Goal: Information Seeking & Learning: Learn about a topic

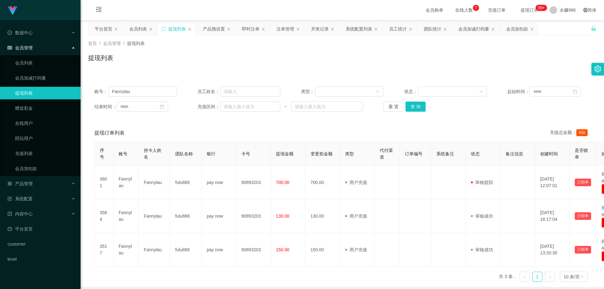
click at [37, 47] on div "会员管理" at bounding box center [40, 47] width 80 height 13
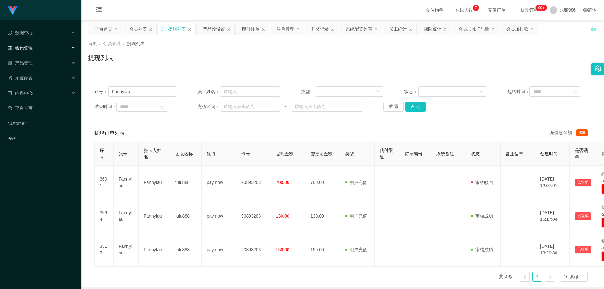
click at [37, 47] on div "会员管理" at bounding box center [40, 47] width 80 height 13
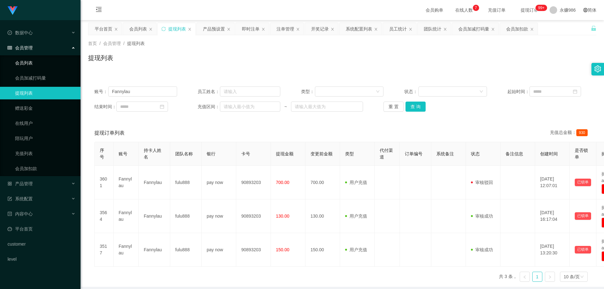
click at [35, 60] on link "会员列表" at bounding box center [45, 63] width 60 height 13
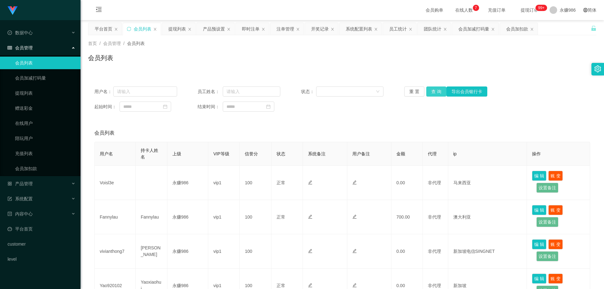
click at [429, 91] on button "查 询" at bounding box center [436, 91] width 20 height 10
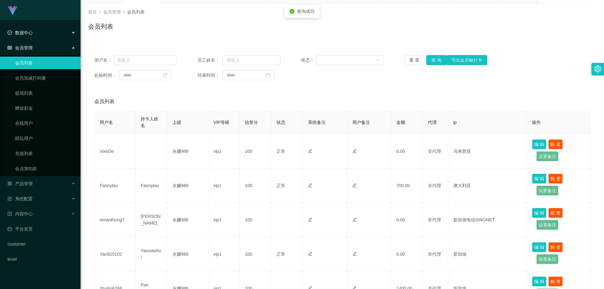
click at [28, 30] on span "数据中心" at bounding box center [20, 32] width 25 height 5
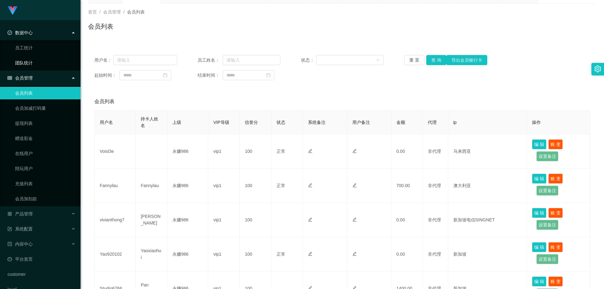
click at [30, 62] on link "团队统计" at bounding box center [45, 63] width 60 height 13
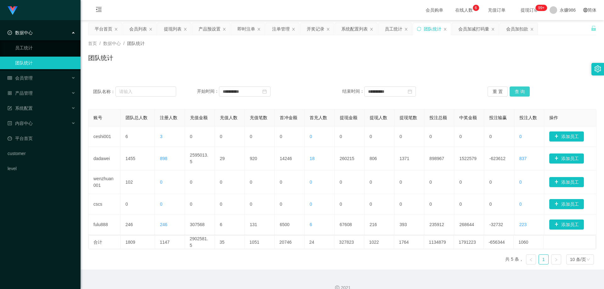
click at [513, 91] on button "查 询" at bounding box center [519, 91] width 20 height 10
click at [265, 92] on input "**********" at bounding box center [245, 91] width 52 height 10
click at [270, 165] on div "29" at bounding box center [273, 164] width 8 height 8
click at [431, 163] on div "30" at bounding box center [429, 164] width 8 height 8
click at [517, 92] on button "查 询" at bounding box center [519, 91] width 20 height 10
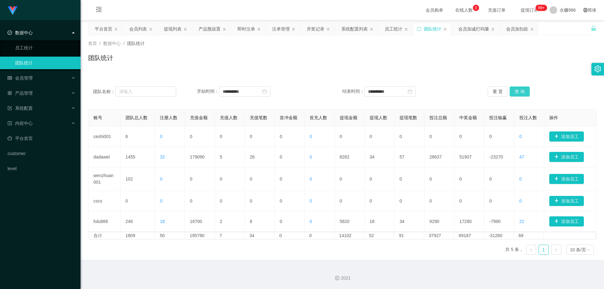
click at [517, 92] on button "查 询" at bounding box center [519, 91] width 20 height 10
click at [509, 90] on button "查 询" at bounding box center [519, 91] width 20 height 10
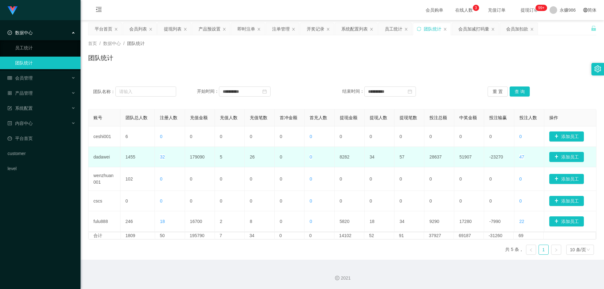
click at [163, 156] on span "32" at bounding box center [162, 156] width 5 height 5
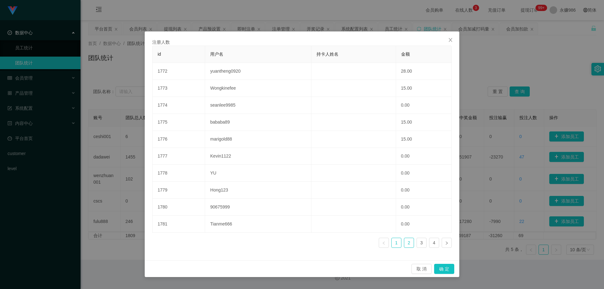
click at [407, 242] on link "2" at bounding box center [408, 242] width 9 height 9
click at [419, 243] on link "3" at bounding box center [421, 242] width 9 height 9
click at [427, 242] on ul "1 2 3 4" at bounding box center [415, 243] width 73 height 10
click at [434, 242] on link "4" at bounding box center [433, 242] width 9 height 9
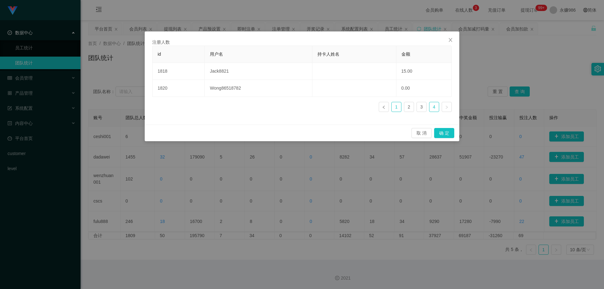
click at [399, 109] on link "1" at bounding box center [395, 106] width 9 height 9
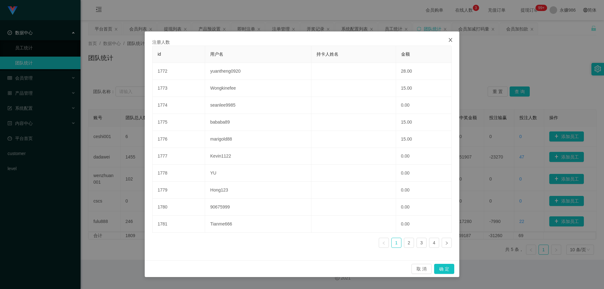
click at [451, 43] on span "Close" at bounding box center [450, 40] width 18 height 18
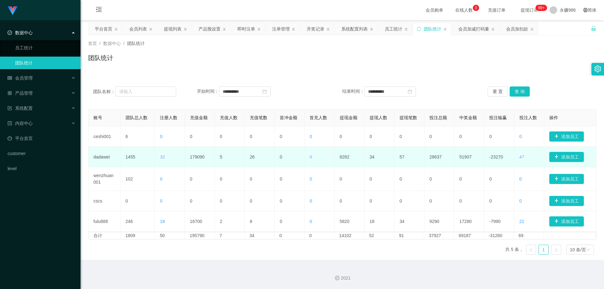
click at [311, 158] on td "0" at bounding box center [319, 157] width 30 height 20
click at [309, 157] on span "0" at bounding box center [310, 156] width 3 height 5
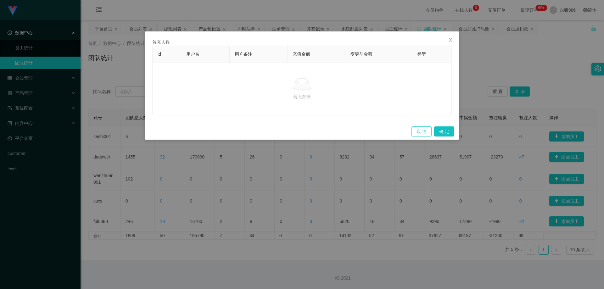
click at [413, 129] on button "取 消" at bounding box center [421, 131] width 20 height 10
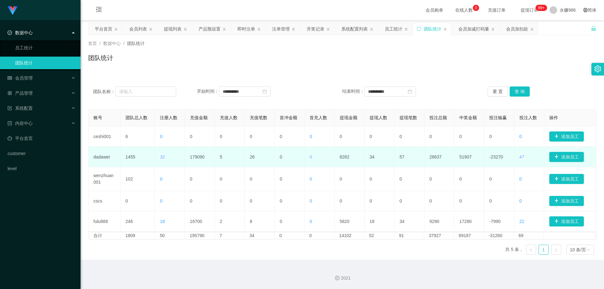
click at [519, 156] on span "47" at bounding box center [521, 156] width 5 height 5
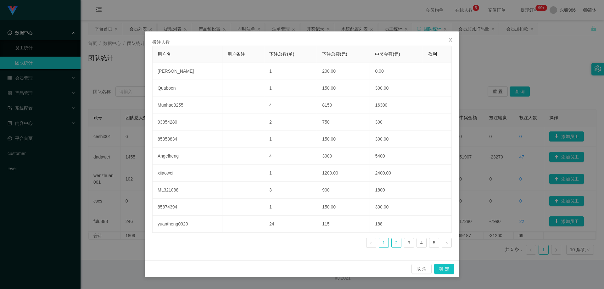
click at [395, 242] on link "2" at bounding box center [395, 242] width 9 height 9
click at [405, 247] on link "3" at bounding box center [408, 242] width 9 height 9
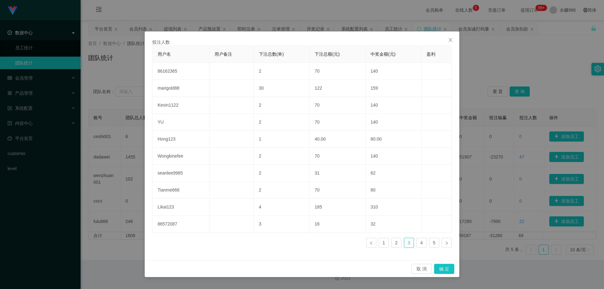
click at [416, 246] on ul "1 2 3 4 5" at bounding box center [409, 243] width 86 height 10
click at [424, 244] on link "4" at bounding box center [421, 242] width 9 height 9
click at [429, 244] on link "5" at bounding box center [433, 242] width 9 height 9
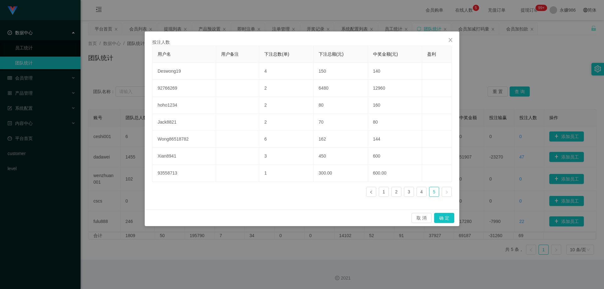
click at [449, 192] on link at bounding box center [446, 192] width 10 height 10
click at [386, 191] on link "1" at bounding box center [383, 191] width 9 height 9
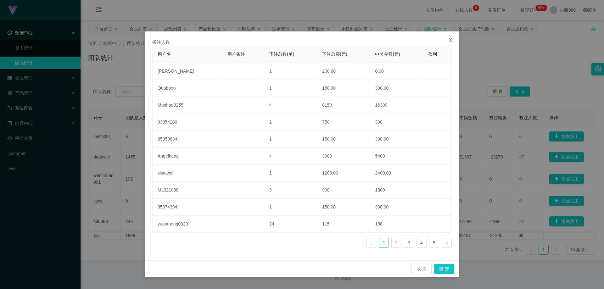
click at [452, 42] on icon "图标: close" at bounding box center [450, 39] width 5 height 5
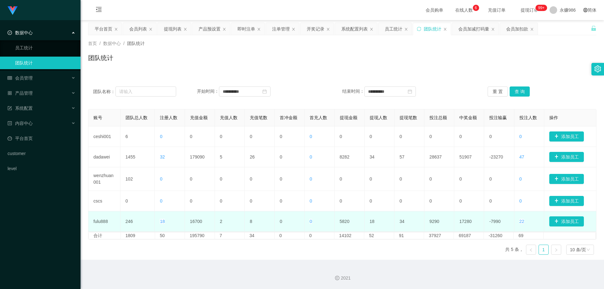
click at [519, 220] on span "22" at bounding box center [521, 221] width 5 height 5
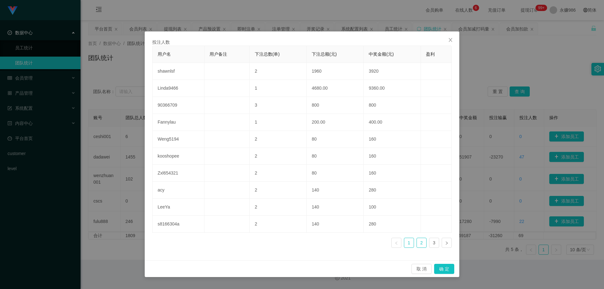
click at [419, 239] on link "2" at bounding box center [421, 242] width 9 height 9
click at [427, 242] on ul "1 2 3" at bounding box center [421, 243] width 60 height 10
click at [435, 242] on link "3" at bounding box center [433, 242] width 9 height 9
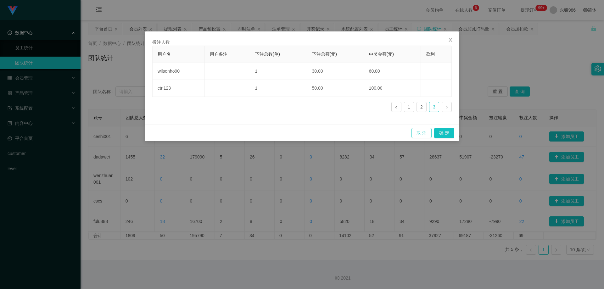
click at [420, 134] on button "取 消" at bounding box center [421, 133] width 20 height 10
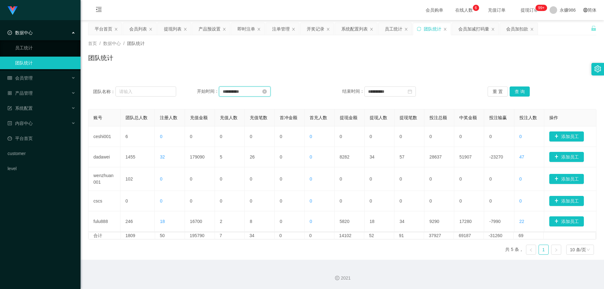
click at [254, 93] on input "**********" at bounding box center [245, 91] width 52 height 10
click at [263, 160] on div "28" at bounding box center [262, 164] width 8 height 8
type input "**********"
click at [418, 163] on div "29" at bounding box center [418, 164] width 8 height 8
type input "**********"
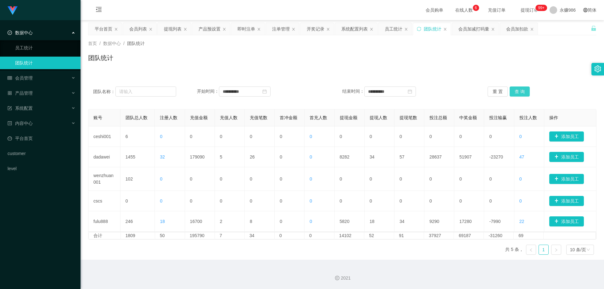
click at [518, 88] on button "查 询" at bounding box center [519, 91] width 20 height 10
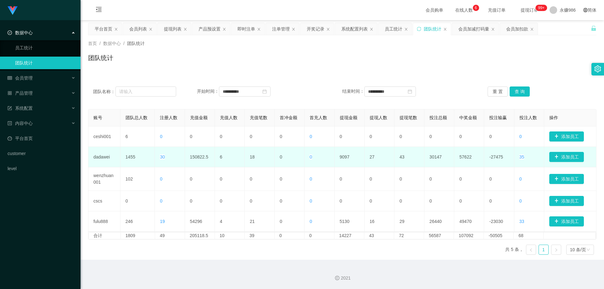
click at [519, 157] on span "35" at bounding box center [521, 156] width 5 height 5
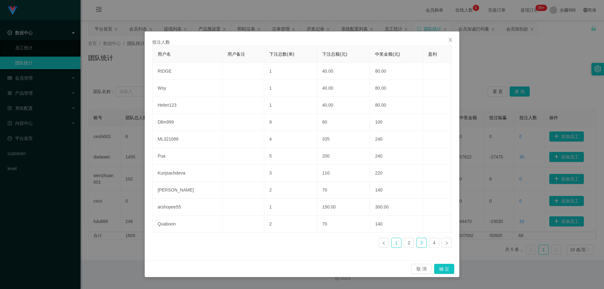
click at [396, 241] on link "1" at bounding box center [395, 242] width 9 height 9
click at [407, 245] on link "2" at bounding box center [408, 242] width 9 height 9
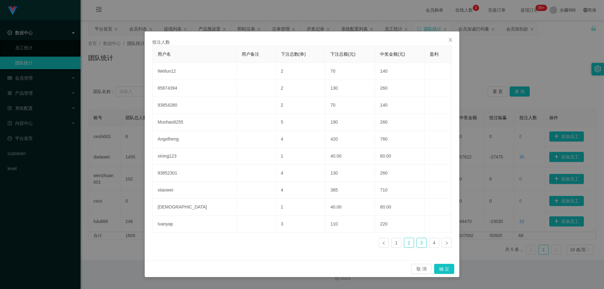
click at [418, 245] on link "3" at bounding box center [421, 242] width 9 height 9
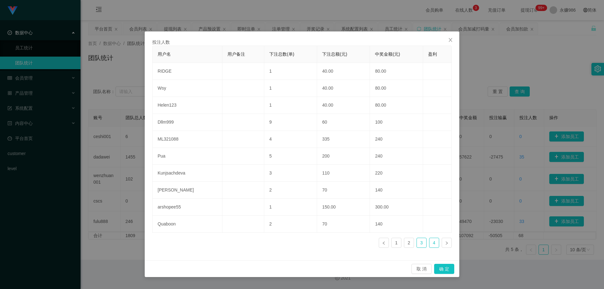
click at [430, 241] on link "4" at bounding box center [433, 242] width 9 height 9
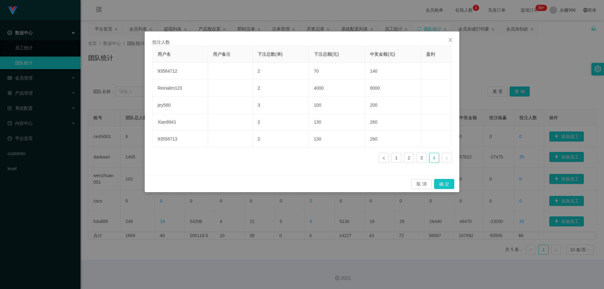
click at [448, 161] on link at bounding box center [446, 158] width 10 height 10
click at [429, 185] on button "取 消" at bounding box center [421, 184] width 20 height 10
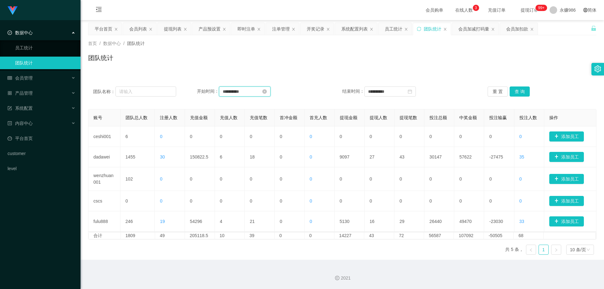
click at [248, 93] on input "**********" at bounding box center [245, 91] width 52 height 10
click at [253, 163] on div "27" at bounding box center [251, 164] width 8 height 8
type input "**********"
click at [407, 163] on div "28" at bounding box center [406, 164] width 8 height 8
type input "**********"
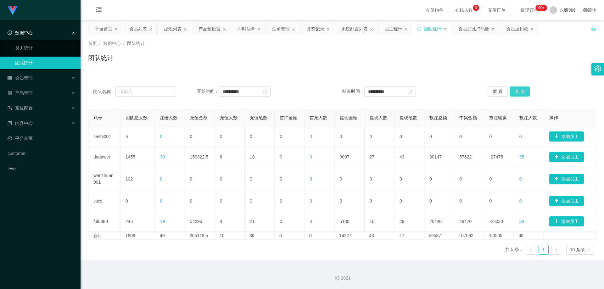
click at [513, 93] on button "查 询" at bounding box center [519, 91] width 20 height 10
click at [512, 91] on button "查 询" at bounding box center [519, 91] width 20 height 10
click at [519, 157] on span "29" at bounding box center [521, 156] width 5 height 5
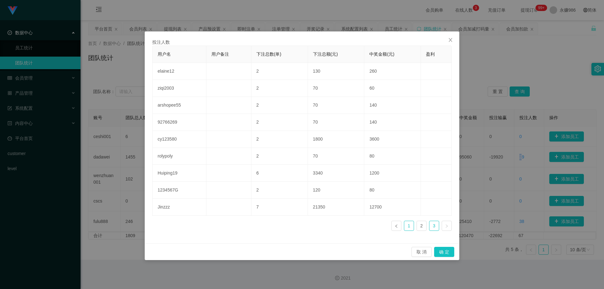
click at [407, 227] on link "1" at bounding box center [408, 225] width 9 height 9
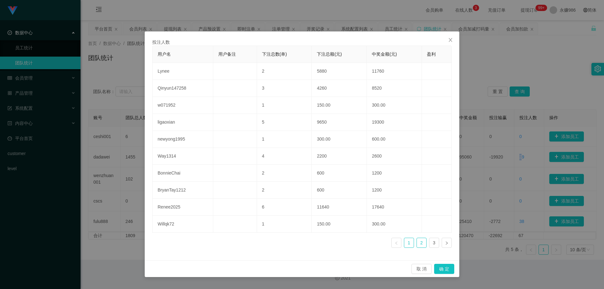
click at [420, 244] on link "2" at bounding box center [421, 242] width 9 height 9
click at [437, 242] on link "3" at bounding box center [433, 242] width 9 height 9
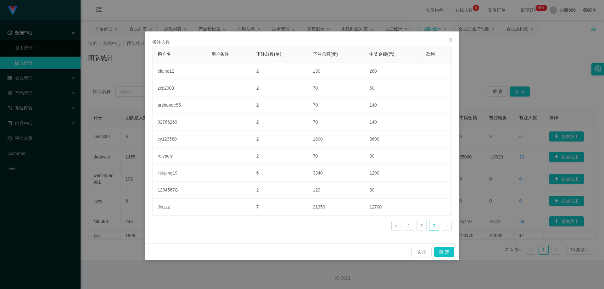
click at [423, 257] on div "取 消 确 定" at bounding box center [302, 251] width 314 height 17
click at [421, 253] on button "取 消" at bounding box center [421, 252] width 20 height 10
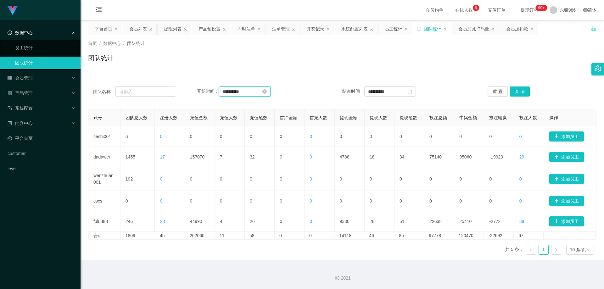
click at [256, 90] on input "**********" at bounding box center [245, 91] width 52 height 10
click at [239, 164] on div "26" at bounding box center [239, 164] width 8 height 8
type input "**********"
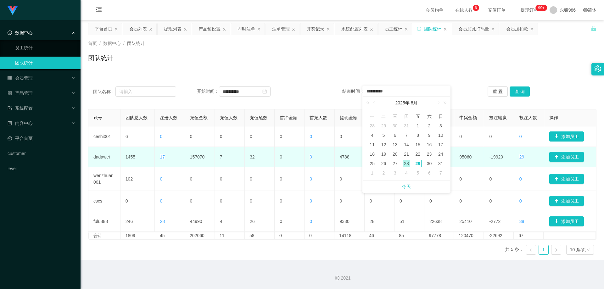
drag, startPoint x: 392, startPoint y: 163, endPoint x: 398, endPoint y: 160, distance: 6.9
click at [392, 163] on div "27" at bounding box center [395, 164] width 8 height 8
type input "**********"
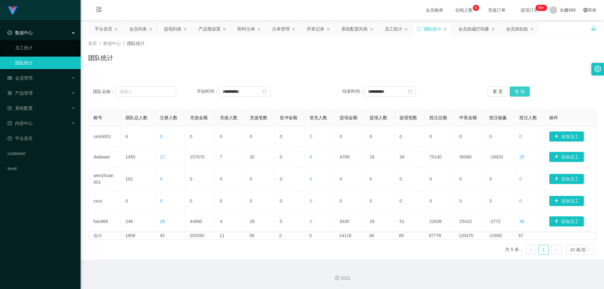
click at [520, 91] on button "查 询" at bounding box center [519, 91] width 20 height 10
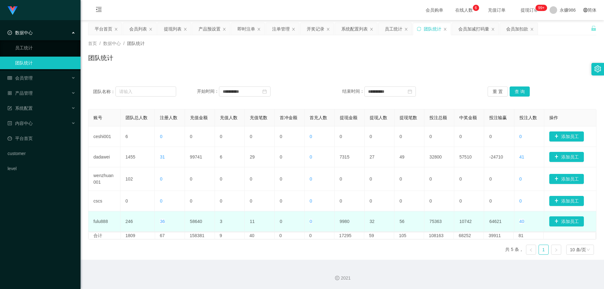
click at [520, 221] on span "40" at bounding box center [521, 221] width 5 height 5
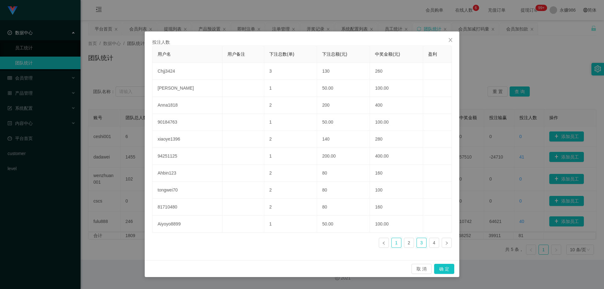
click at [400, 241] on link "1" at bounding box center [395, 242] width 9 height 9
click at [408, 242] on link "2" at bounding box center [408, 242] width 9 height 9
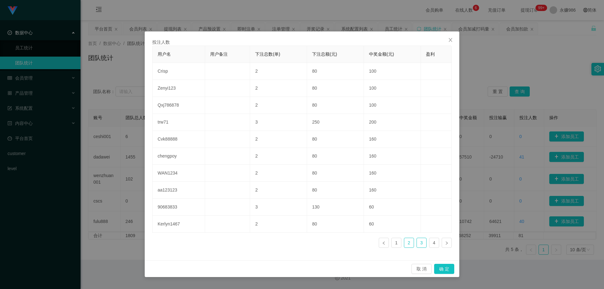
click at [419, 242] on link "3" at bounding box center [421, 242] width 9 height 9
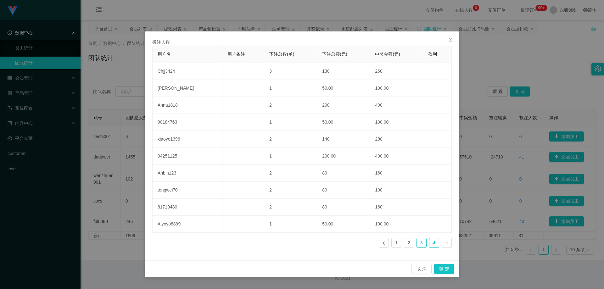
click at [431, 244] on link "4" at bounding box center [433, 242] width 9 height 9
click at [415, 266] on button "取 消" at bounding box center [421, 269] width 20 height 10
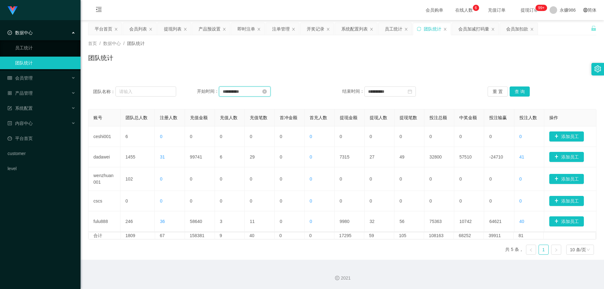
click at [245, 92] on input "**********" at bounding box center [245, 91] width 52 height 10
click at [227, 165] on div "25" at bounding box center [228, 164] width 8 height 8
type input "**********"
click at [383, 163] on div "26" at bounding box center [383, 164] width 8 height 8
type input "**********"
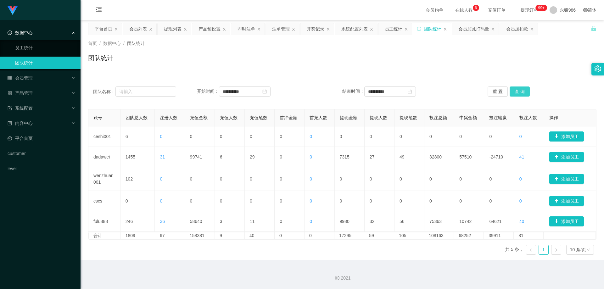
click at [521, 88] on button "查 询" at bounding box center [519, 91] width 20 height 10
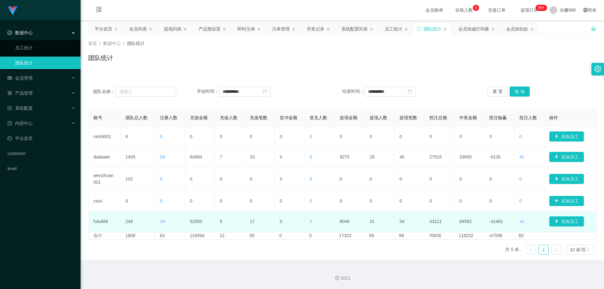
click at [520, 221] on span "42" at bounding box center [521, 221] width 5 height 5
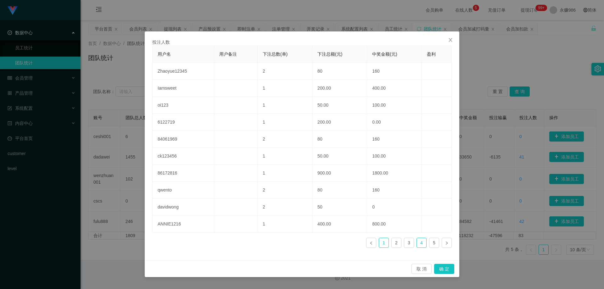
click at [388, 243] on link "1" at bounding box center [383, 242] width 9 height 9
click at [395, 244] on link "2" at bounding box center [395, 242] width 9 height 9
click at [404, 244] on link "3" at bounding box center [408, 242] width 9 height 9
click at [417, 244] on link "4" at bounding box center [421, 242] width 9 height 9
click at [429, 243] on link "5" at bounding box center [433, 242] width 9 height 9
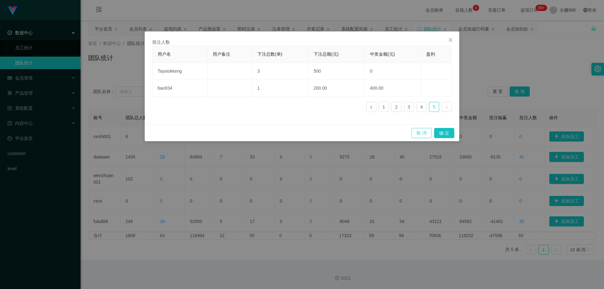
click at [426, 135] on button "取 消" at bounding box center [421, 133] width 20 height 10
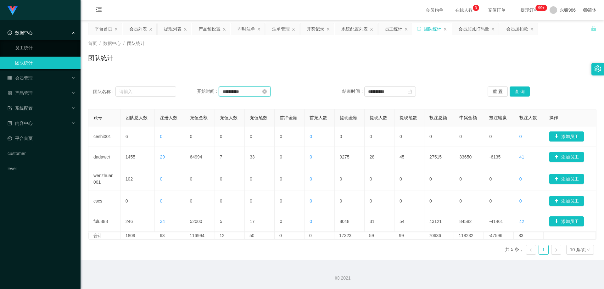
click at [248, 89] on input "**********" at bounding box center [245, 91] width 52 height 10
click at [294, 154] on div "24" at bounding box center [296, 154] width 8 height 8
type input "**********"
click at [383, 86] on div "**********" at bounding box center [405, 91] width 87 height 11
click at [374, 162] on div "25" at bounding box center [372, 164] width 8 height 8
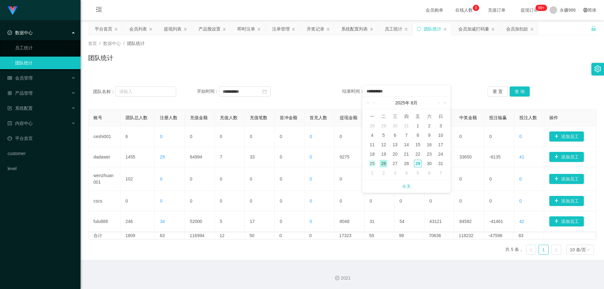
type input "**********"
click at [522, 89] on button "查 询" at bounding box center [519, 91] width 20 height 10
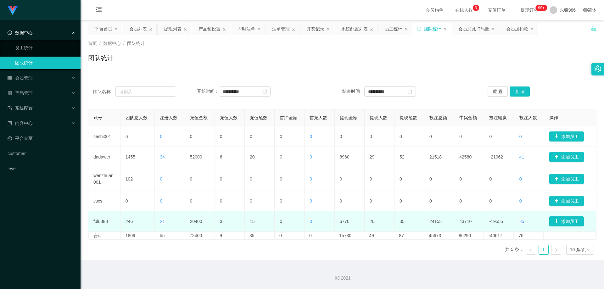
click at [520, 220] on span "35" at bounding box center [521, 221] width 5 height 5
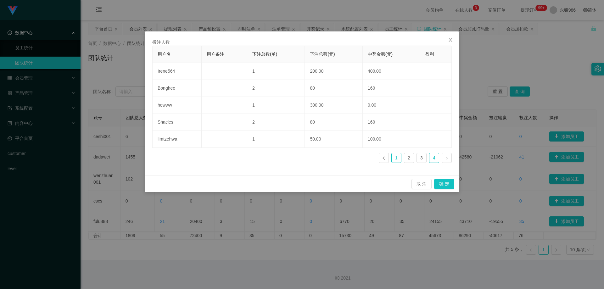
click at [399, 163] on li "1" at bounding box center [396, 158] width 10 height 10
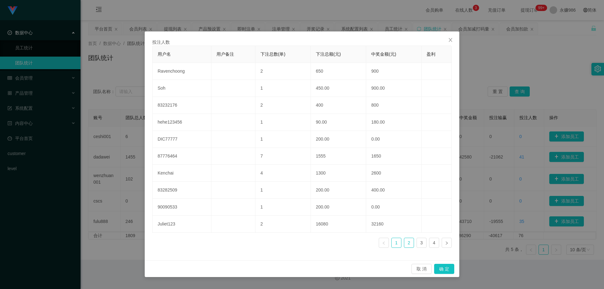
click at [406, 243] on link "2" at bounding box center [408, 242] width 9 height 9
click at [418, 244] on link "3" at bounding box center [421, 242] width 9 height 9
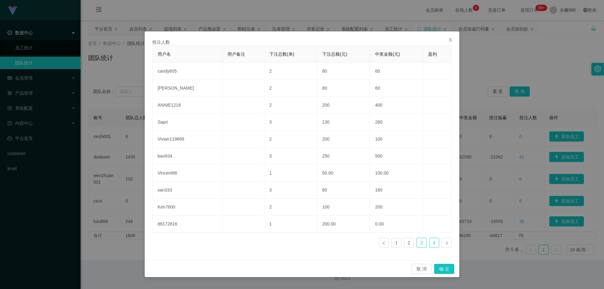
click at [429, 243] on link "4" at bounding box center [433, 242] width 9 height 9
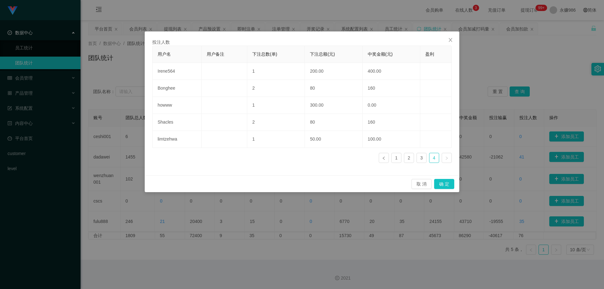
click at [398, 163] on div "用户名 用户备注 下注总数(单) 下注总额(元) 中奖金额(元) 盈利 Irene564 1 200.00 400.00 Bonghee 2 80 160 h…" at bounding box center [301, 107] width 299 height 122
click at [398, 158] on link "1" at bounding box center [395, 157] width 9 height 9
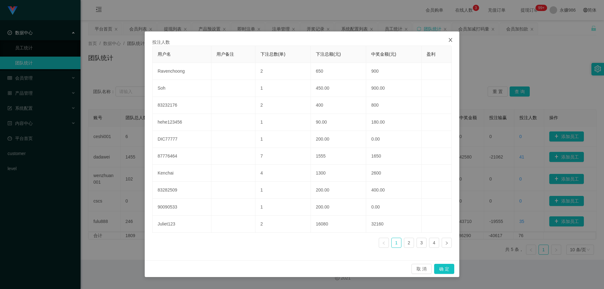
click at [451, 42] on icon "图标: close" at bounding box center [450, 39] width 5 height 5
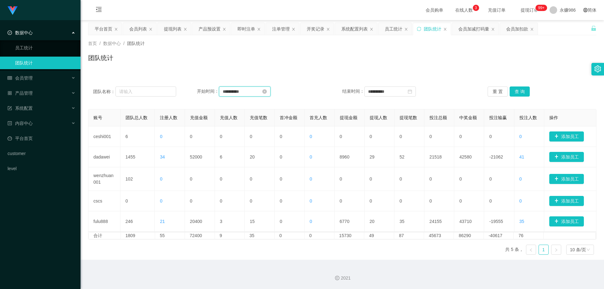
click at [246, 92] on input "**********" at bounding box center [245, 91] width 52 height 10
click at [283, 155] on div "23" at bounding box center [285, 154] width 8 height 8
type input "**********"
click at [442, 153] on div "24" at bounding box center [441, 154] width 8 height 8
type input "**********"
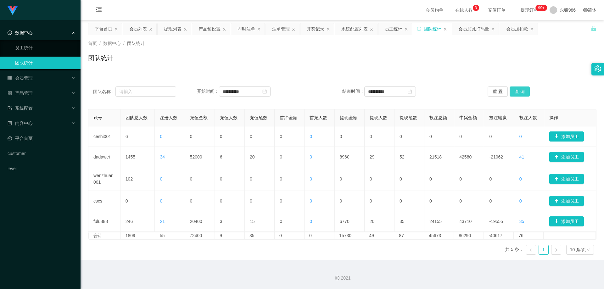
click at [513, 96] on button "查 询" at bounding box center [519, 91] width 20 height 10
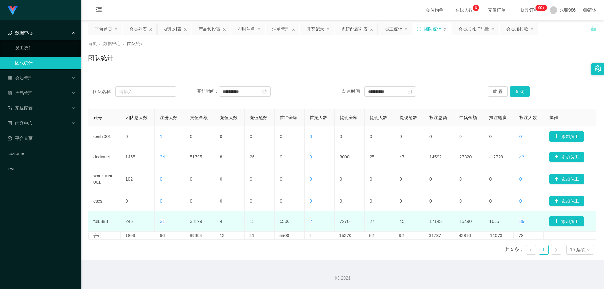
click at [522, 220] on td "36" at bounding box center [529, 221] width 30 height 20
click at [520, 221] on span "36" at bounding box center [521, 221] width 5 height 5
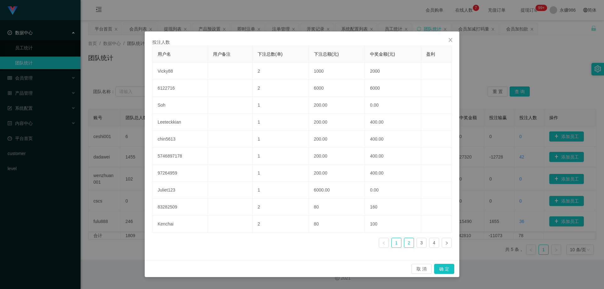
click at [411, 241] on link "2" at bounding box center [408, 242] width 9 height 9
click at [401, 241] on ul "1 2 3 4" at bounding box center [415, 243] width 73 height 10
click at [396, 244] on link "1" at bounding box center [395, 242] width 9 height 9
click at [412, 244] on link "2" at bounding box center [408, 242] width 9 height 9
click at [422, 245] on link "3" at bounding box center [421, 242] width 9 height 9
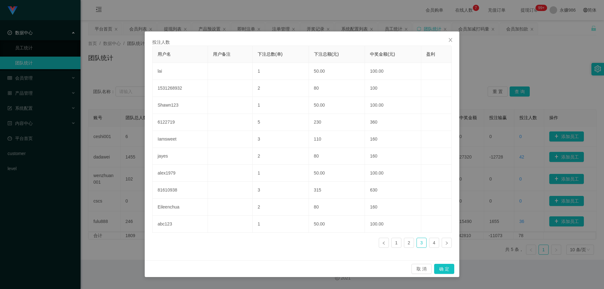
click at [429, 246] on ul "1 2 3 4" at bounding box center [415, 243] width 73 height 10
click at [434, 245] on link "4" at bounding box center [433, 242] width 9 height 9
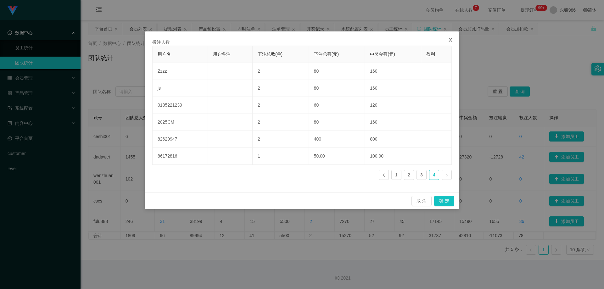
click at [451, 38] on icon "图标: close" at bounding box center [450, 39] width 5 height 5
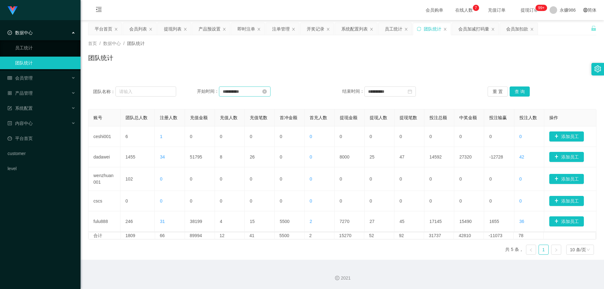
drag, startPoint x: 244, startPoint y: 97, endPoint x: 249, endPoint y: 91, distance: 8.3
click at [246, 93] on div "**********" at bounding box center [342, 91] width 508 height 23
click at [249, 91] on input "**********" at bounding box center [245, 91] width 52 height 10
click at [274, 151] on div "22" at bounding box center [273, 154] width 8 height 8
type input "**********"
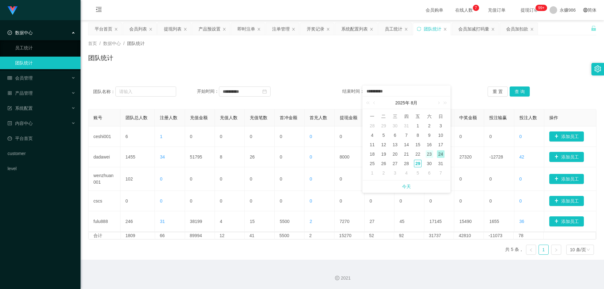
drag, startPoint x: 420, startPoint y: 153, endPoint x: 425, endPoint y: 153, distance: 5.3
click at [425, 153] on tr "18 19 20 21 22 23 24" at bounding box center [406, 153] width 80 height 9
click at [428, 153] on div "23" at bounding box center [429, 154] width 8 height 8
type input "**********"
click at [526, 96] on button "查 询" at bounding box center [519, 91] width 20 height 10
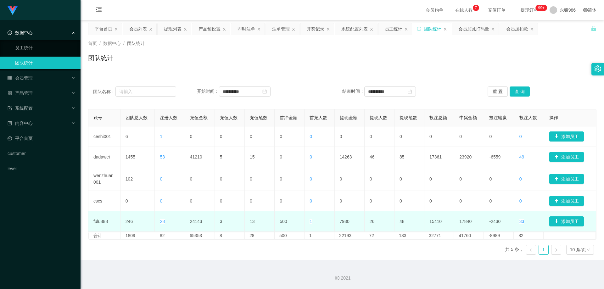
click at [519, 222] on span "33" at bounding box center [521, 221] width 5 height 5
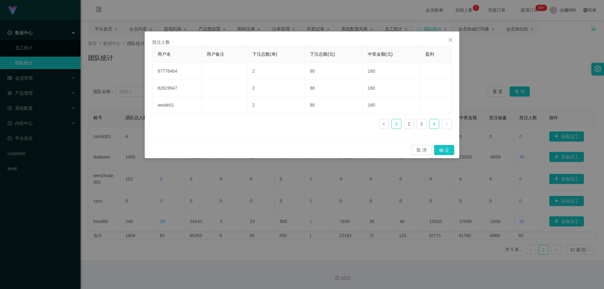
click at [397, 127] on link "1" at bounding box center [395, 123] width 9 height 9
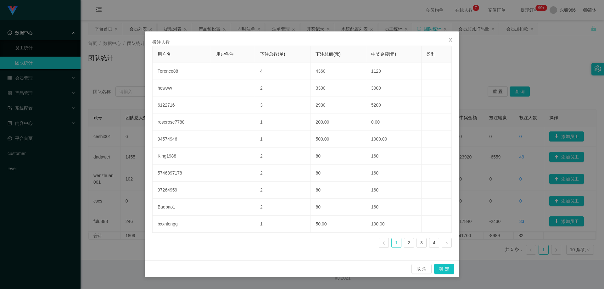
click at [397, 241] on link "1" at bounding box center [395, 242] width 9 height 9
click at [409, 244] on link "2" at bounding box center [408, 242] width 9 height 9
click at [415, 244] on ul "1 2 3 4" at bounding box center [415, 243] width 73 height 10
click at [420, 245] on link "3" at bounding box center [421, 242] width 9 height 9
click at [429, 244] on link "4" at bounding box center [433, 242] width 9 height 9
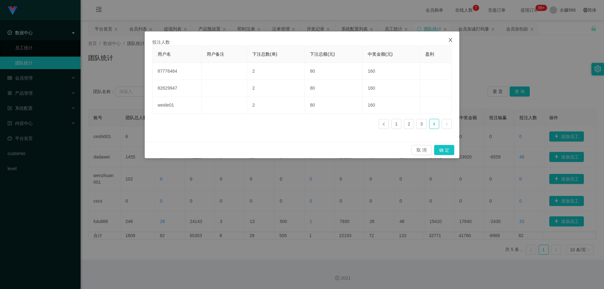
click at [453, 39] on span "Close" at bounding box center [450, 40] width 18 height 18
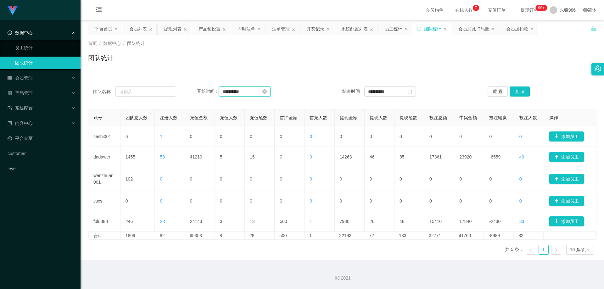
click at [263, 91] on input "**********" at bounding box center [245, 91] width 52 height 10
click at [262, 154] on div "21" at bounding box center [262, 154] width 8 height 8
type input "**********"
click at [417, 154] on div "22" at bounding box center [418, 154] width 8 height 8
type input "**********"
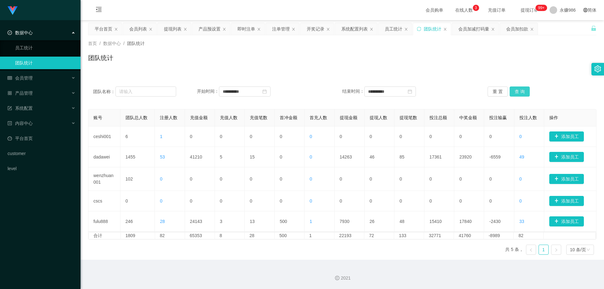
click at [524, 92] on button "查 询" at bounding box center [519, 91] width 20 height 10
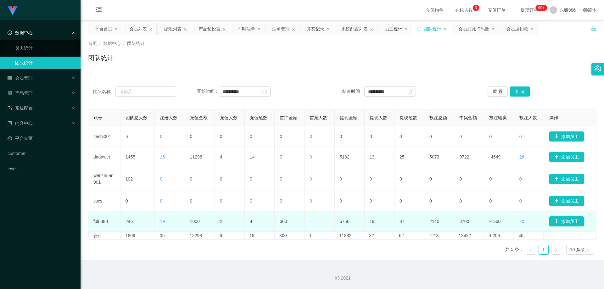
click at [519, 219] on span "20" at bounding box center [521, 221] width 5 height 5
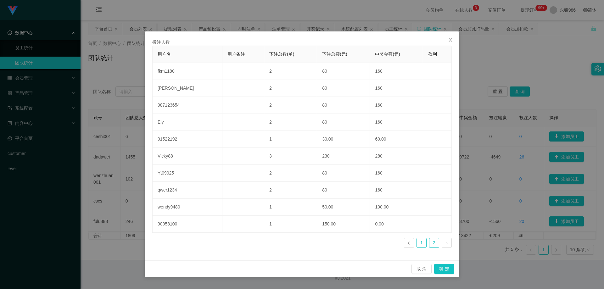
click at [425, 244] on link "1" at bounding box center [421, 242] width 9 height 9
click at [419, 267] on button "取 消" at bounding box center [421, 269] width 20 height 10
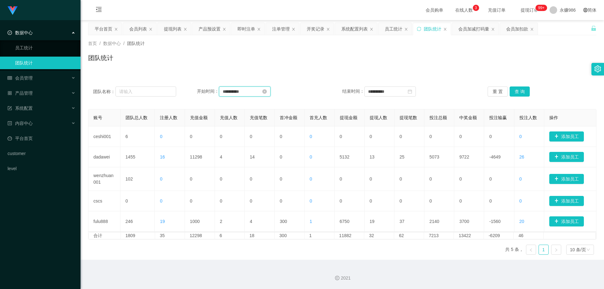
click at [251, 93] on input "**********" at bounding box center [245, 91] width 52 height 10
click at [247, 154] on div "20" at bounding box center [251, 154] width 8 height 8
type input "**********"
click at [405, 155] on div "21" at bounding box center [406, 154] width 8 height 8
type input "**********"
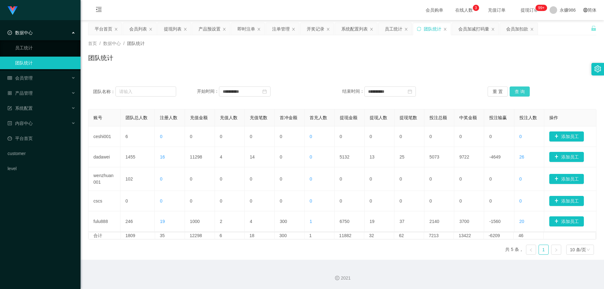
click at [518, 95] on button "查 询" at bounding box center [519, 91] width 20 height 10
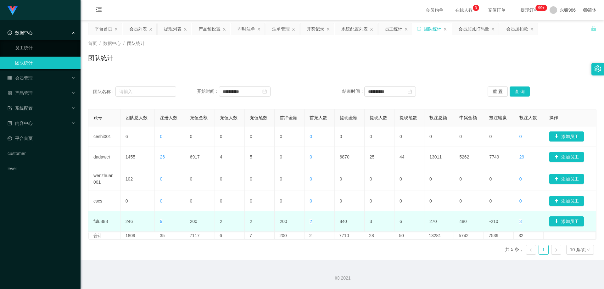
click at [519, 221] on span "3" at bounding box center [520, 221] width 3 height 5
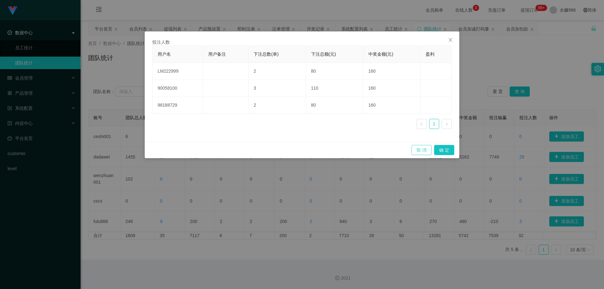
click at [417, 149] on button "取 消" at bounding box center [421, 150] width 20 height 10
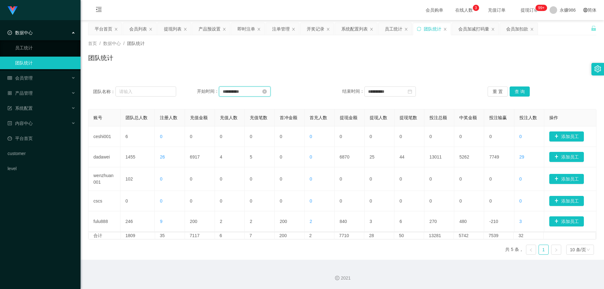
click at [259, 93] on input "**********" at bounding box center [245, 91] width 52 height 10
click at [242, 152] on div "19" at bounding box center [239, 154] width 8 height 8
type input "**********"
drag, startPoint x: 384, startPoint y: 153, endPoint x: 392, endPoint y: 153, distance: 7.6
click at [392, 153] on tr "18 19 20 21 22 23 24" at bounding box center [406, 153] width 80 height 9
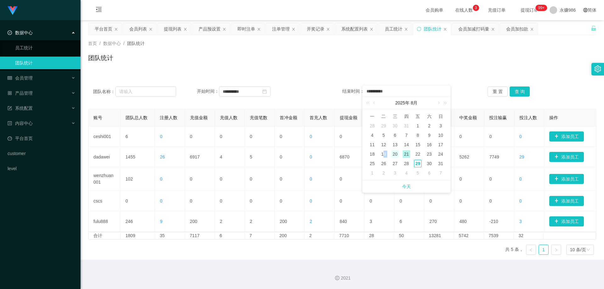
click at [392, 153] on div "20" at bounding box center [395, 154] width 8 height 8
type input "**********"
click at [509, 91] on button "查 询" at bounding box center [519, 91] width 20 height 10
click at [239, 92] on input "**********" at bounding box center [245, 91] width 52 height 10
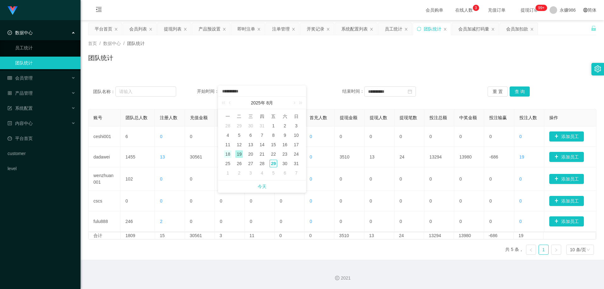
click at [228, 155] on div "18" at bounding box center [228, 154] width 8 height 8
type input "**********"
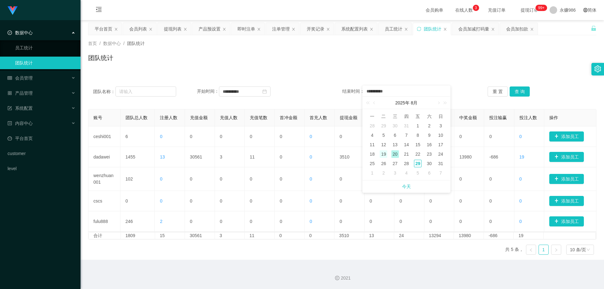
click at [385, 152] on div "19" at bounding box center [383, 154] width 8 height 8
type input "**********"
click at [518, 94] on button "查 询" at bounding box center [519, 91] width 20 height 10
click at [29, 47] on link "员工统计" at bounding box center [45, 47] width 60 height 13
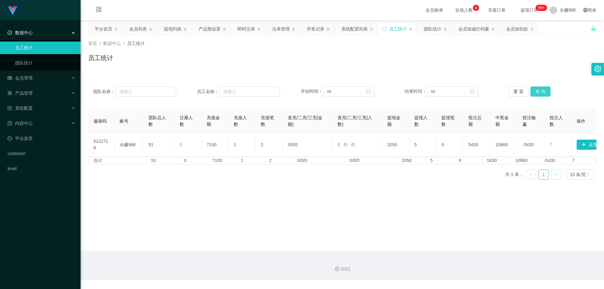
click at [538, 87] on button "查 询" at bounding box center [540, 91] width 20 height 10
click at [237, 92] on input "text" at bounding box center [249, 91] width 61 height 10
click at [368, 89] on input at bounding box center [349, 91] width 52 height 10
click at [377, 122] on div "1" at bounding box center [377, 126] width 8 height 8
type input "**********"
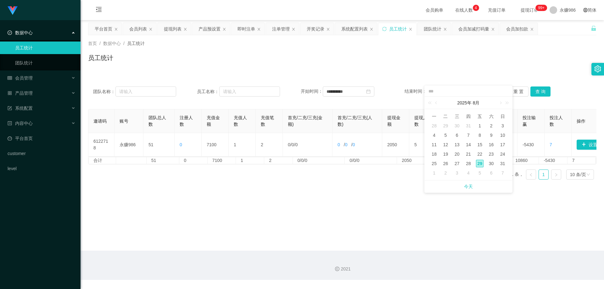
click at [481, 161] on div "29" at bounding box center [480, 164] width 8 height 8
click at [546, 92] on button "查 询" at bounding box center [540, 91] width 20 height 10
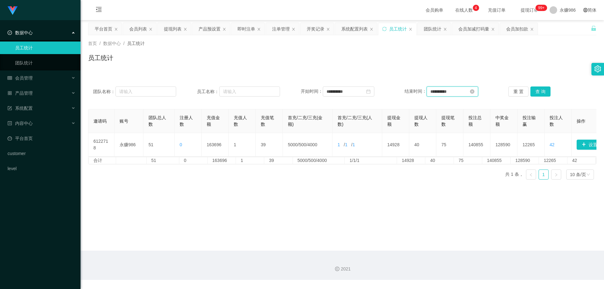
click at [452, 89] on input "**********" at bounding box center [452, 91] width 52 height 10
click at [494, 166] on div "30" at bounding box center [491, 164] width 8 height 8
type input "**********"
click at [537, 93] on button "查 询" at bounding box center [540, 91] width 20 height 10
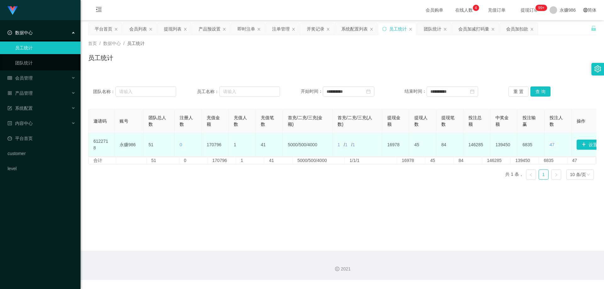
click at [340, 144] on td "1 / 1 / 1" at bounding box center [357, 145] width 50 height 24
click at [339, 145] on span "1" at bounding box center [338, 144] width 3 height 5
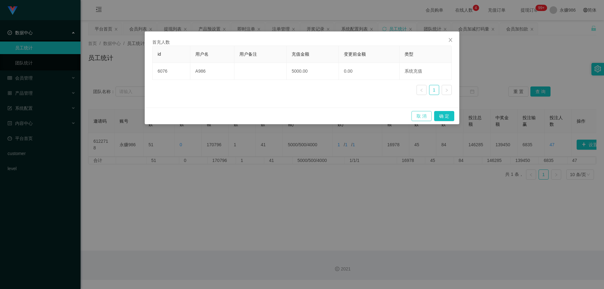
click at [416, 119] on button "取 消" at bounding box center [421, 116] width 20 height 10
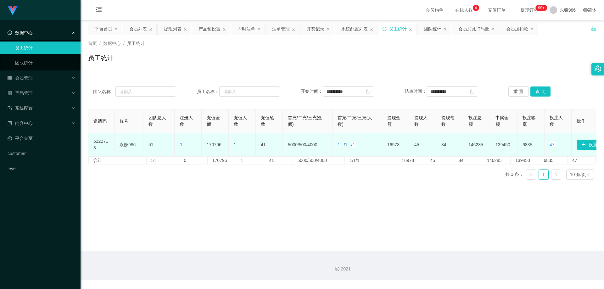
click at [350, 144] on td "1 / 1 / 1" at bounding box center [357, 145] width 50 height 24
click at [347, 146] on span "1" at bounding box center [346, 144] width 3 height 5
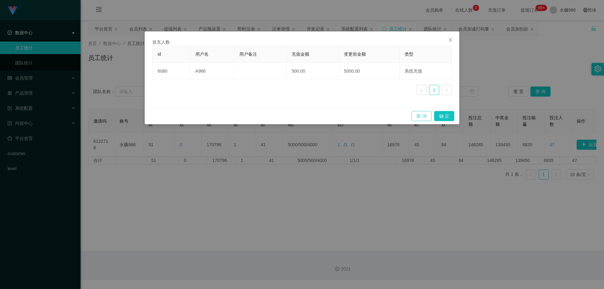
click at [416, 116] on button "取 消" at bounding box center [421, 116] width 20 height 10
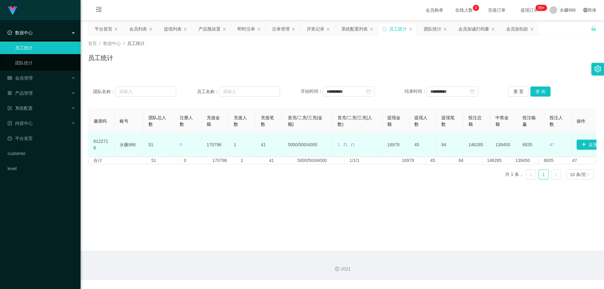
click at [360, 146] on td "1 / 1 / 1" at bounding box center [357, 145] width 50 height 24
click at [357, 147] on td "1 / 1 / 1" at bounding box center [357, 145] width 50 height 24
click at [355, 145] on span "1" at bounding box center [353, 144] width 3 height 5
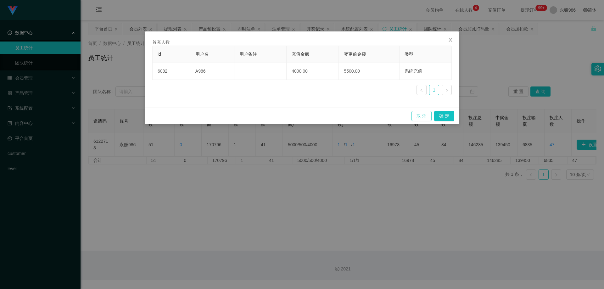
click at [421, 112] on button "取 消" at bounding box center [421, 116] width 20 height 10
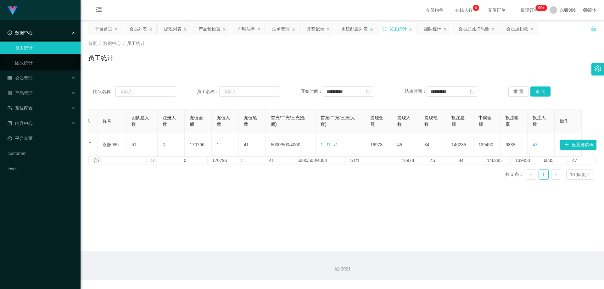
scroll to position [0, 22]
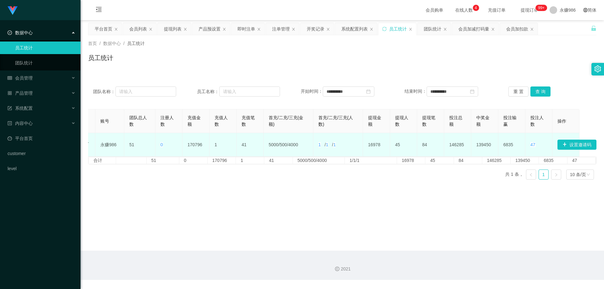
click at [391, 147] on td "45" at bounding box center [403, 145] width 27 height 24
click at [417, 144] on td "84" at bounding box center [430, 145] width 27 height 24
click at [530, 143] on span "47" at bounding box center [532, 144] width 5 height 5
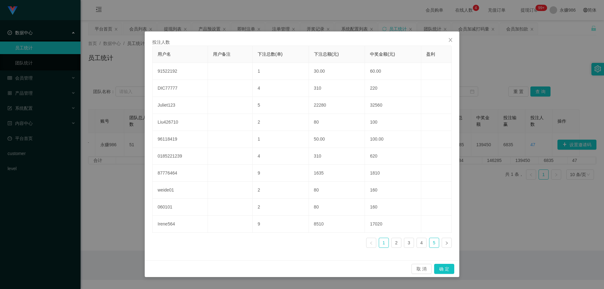
click at [436, 240] on link "5" at bounding box center [433, 242] width 9 height 9
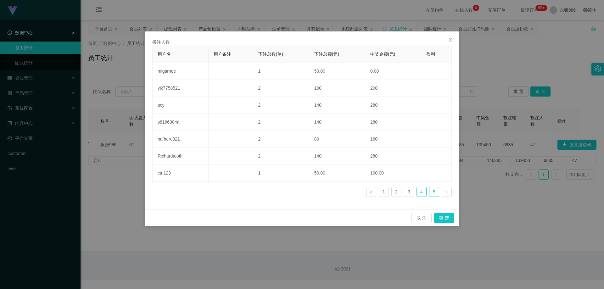
click at [420, 192] on link "4" at bounding box center [421, 191] width 9 height 9
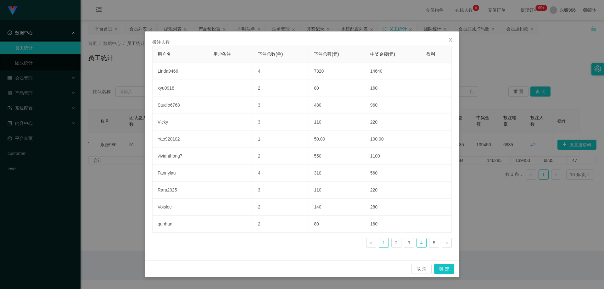
click at [387, 241] on link "1" at bounding box center [383, 242] width 9 height 9
click at [396, 243] on link "2" at bounding box center [395, 242] width 9 height 9
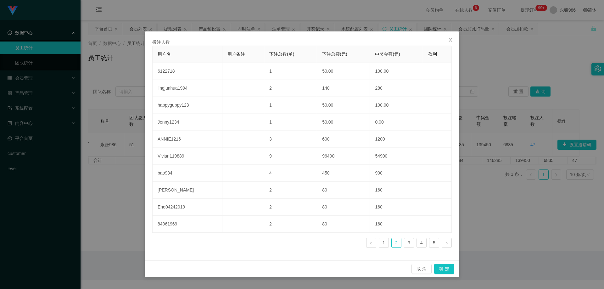
click at [389, 242] on ul "1 2 3 4 5" at bounding box center [409, 243] width 86 height 10
click at [388, 242] on link "1" at bounding box center [383, 242] width 9 height 9
click at [396, 243] on link "2" at bounding box center [395, 242] width 9 height 9
click at [406, 243] on link "3" at bounding box center [408, 242] width 9 height 9
click at [421, 266] on button "取 消" at bounding box center [421, 269] width 20 height 10
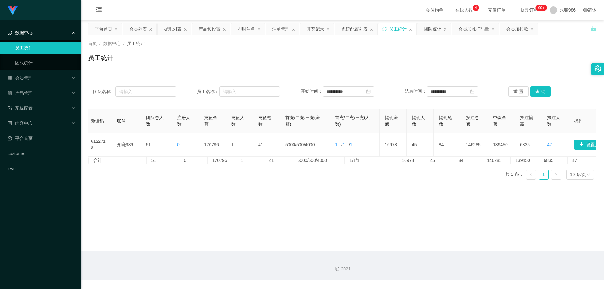
scroll to position [0, 0]
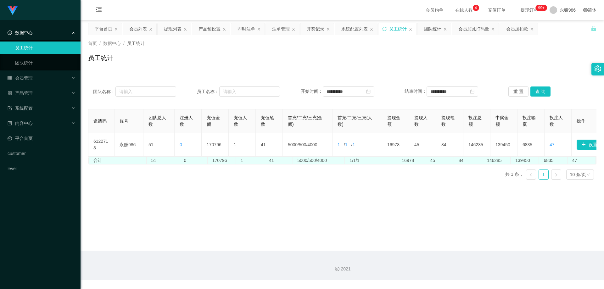
click at [218, 164] on td "170796" at bounding box center [221, 160] width 28 height 7
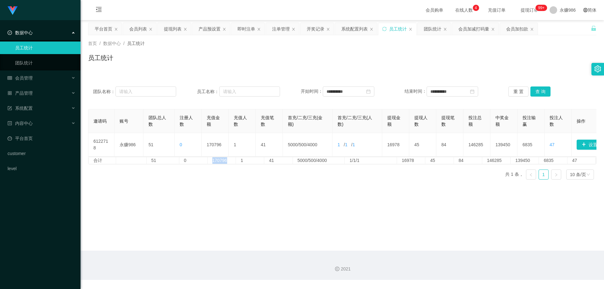
scroll to position [0, 22]
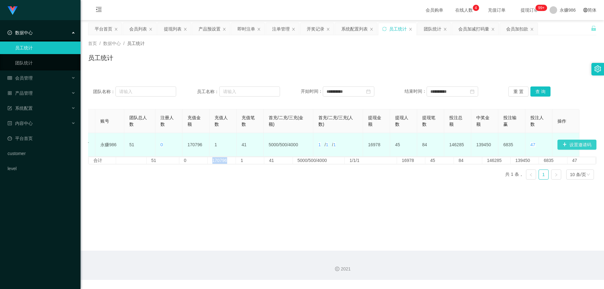
click at [573, 145] on button "设置邀请码" at bounding box center [576, 145] width 39 height 10
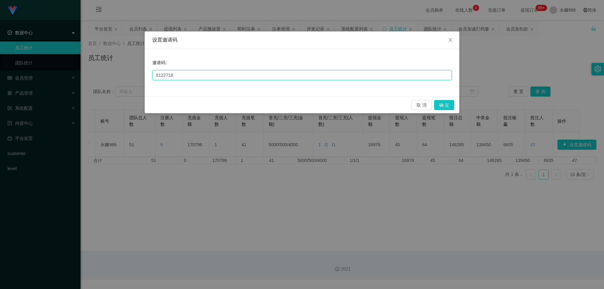
click at [447, 77] on input "6122718" at bounding box center [301, 75] width 299 height 10
click at [423, 104] on button "取 消" at bounding box center [421, 105] width 20 height 10
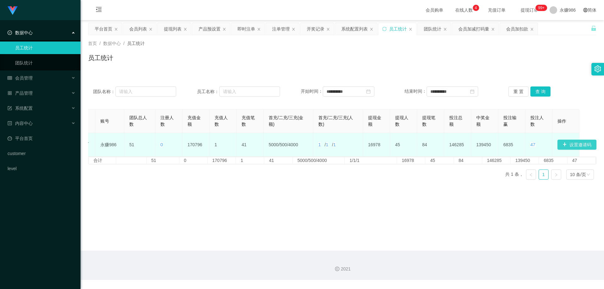
click at [572, 143] on button "设置邀请码" at bounding box center [576, 145] width 39 height 10
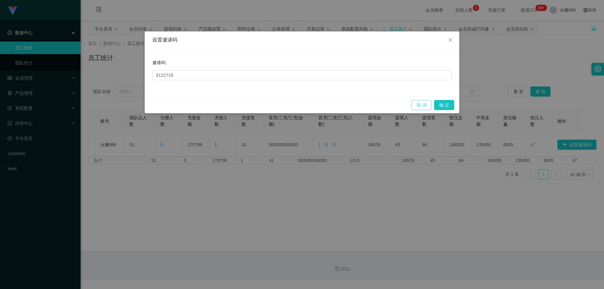
click at [428, 104] on button "取 消" at bounding box center [421, 105] width 20 height 10
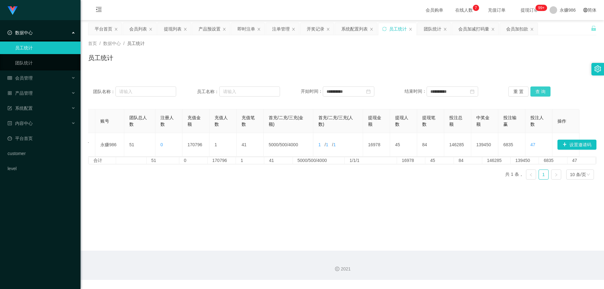
click at [541, 93] on button "查 询" at bounding box center [540, 91] width 20 height 10
click at [40, 63] on link "团队统计" at bounding box center [45, 63] width 60 height 13
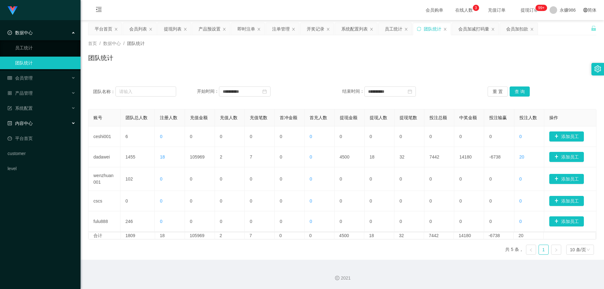
click at [40, 129] on div "内容中心" at bounding box center [40, 123] width 80 height 13
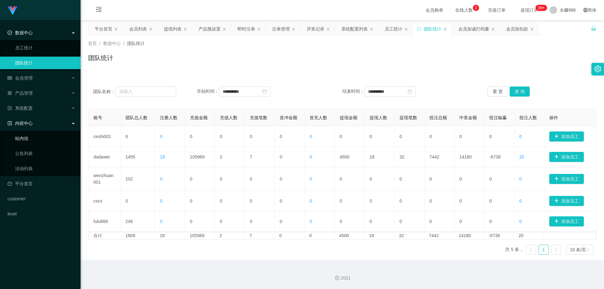
click at [42, 141] on link "站内信" at bounding box center [45, 138] width 60 height 13
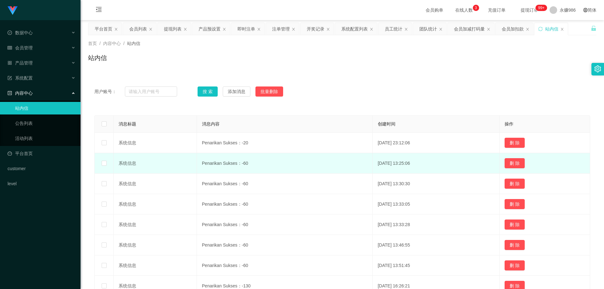
scroll to position [31, 0]
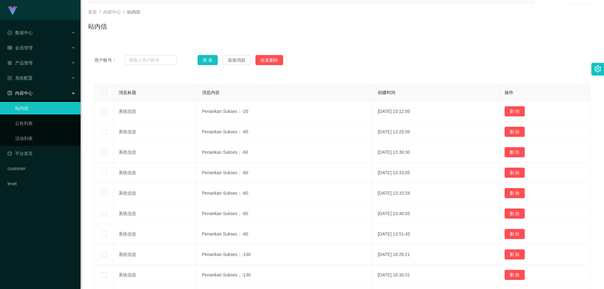
click at [32, 116] on ul "站内信 公告列表 活动列表" at bounding box center [40, 123] width 80 height 45
click at [33, 123] on link "公告列表" at bounding box center [45, 123] width 60 height 13
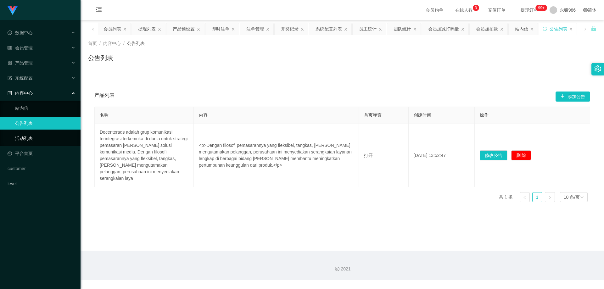
click at [33, 138] on link "活动列表" at bounding box center [45, 138] width 60 height 13
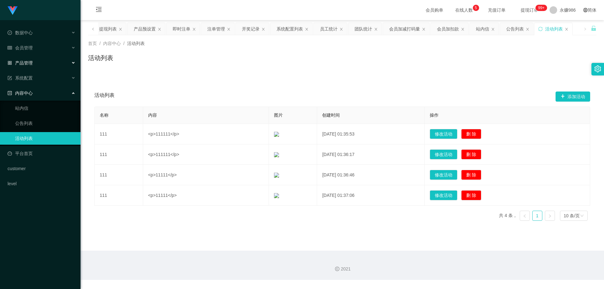
click at [36, 64] on div "产品管理" at bounding box center [40, 63] width 80 height 13
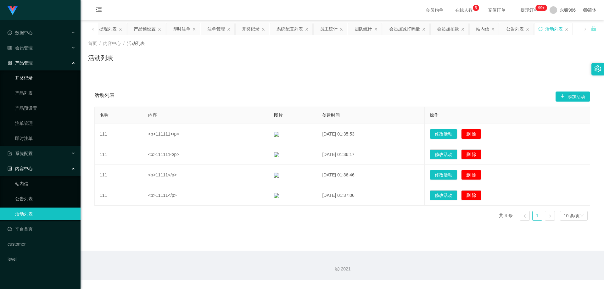
click at [30, 83] on link "开奖记录" at bounding box center [45, 78] width 60 height 13
